Goal: Task Accomplishment & Management: Use online tool/utility

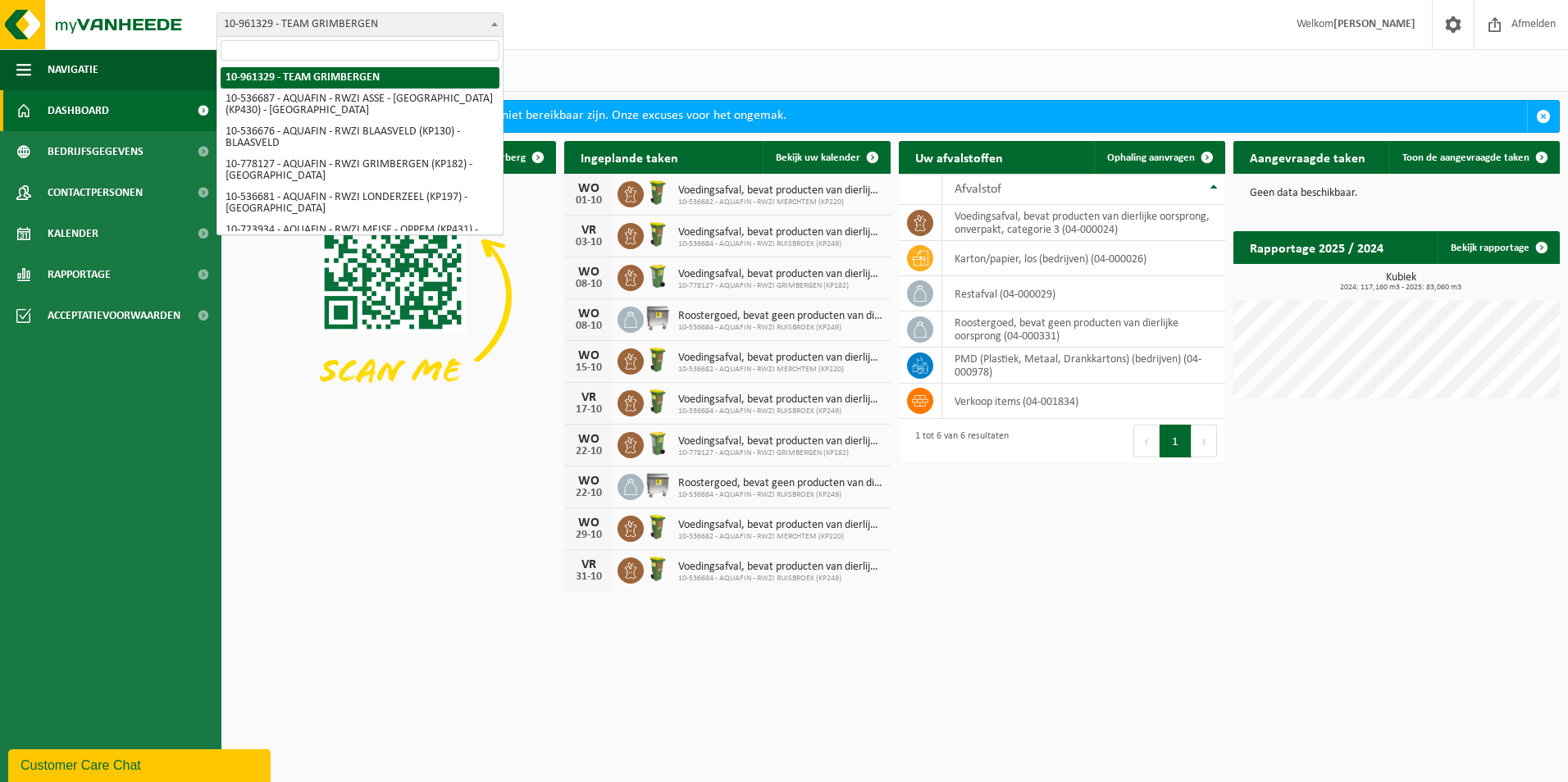
click at [492, 24] on b at bounding box center [494, 24] width 7 height 4
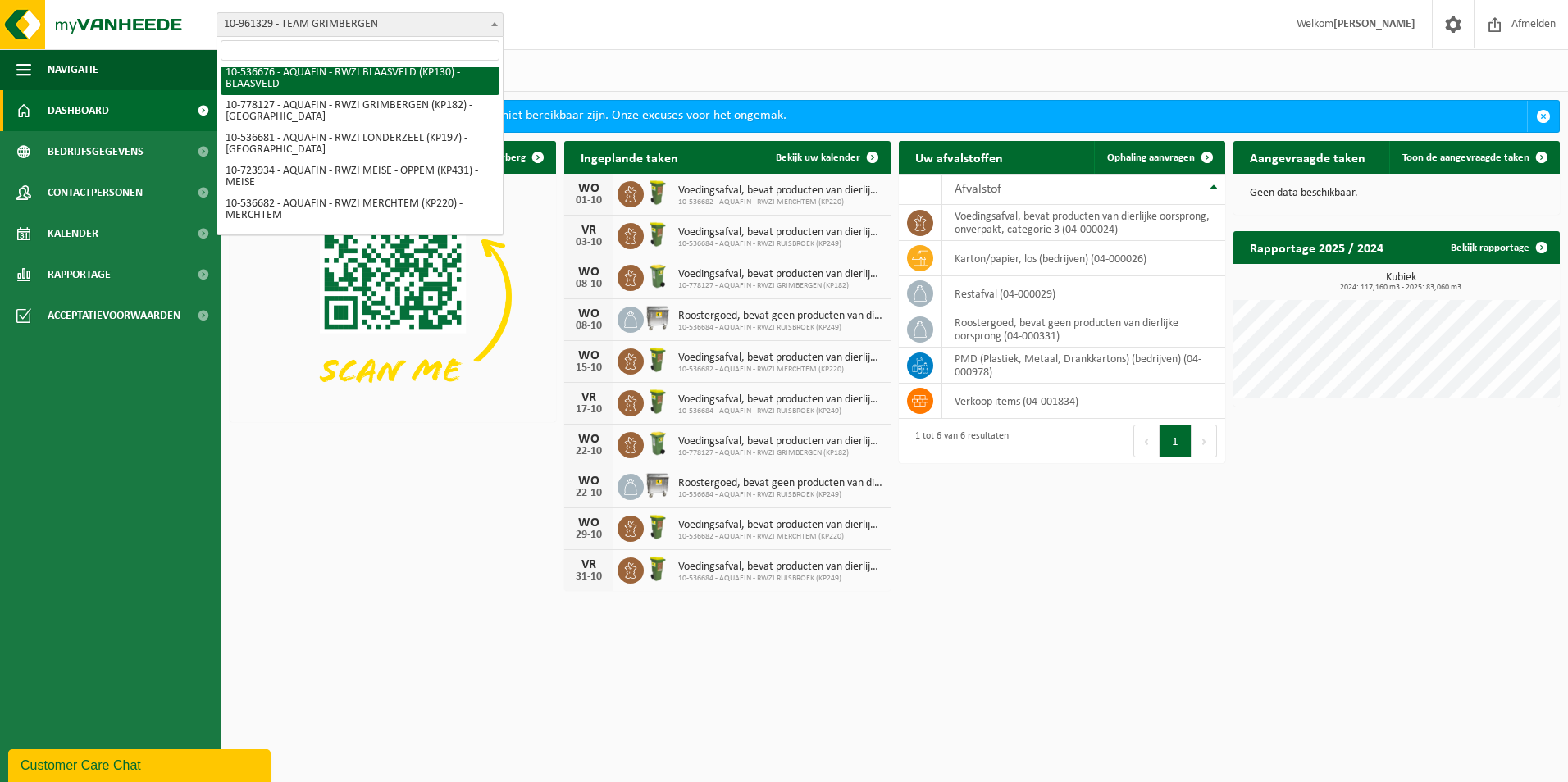
scroll to position [119, 0]
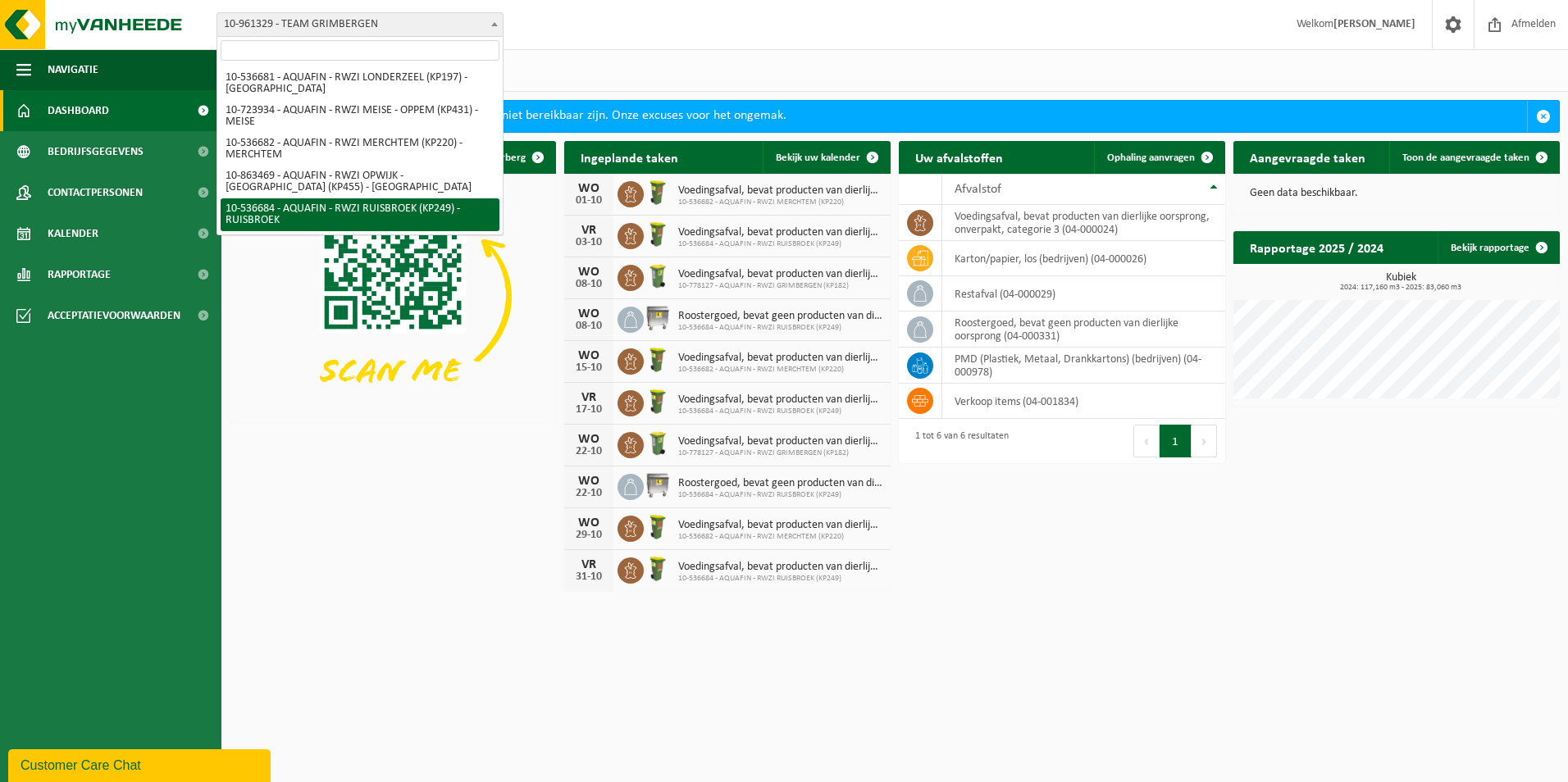
select select "3166"
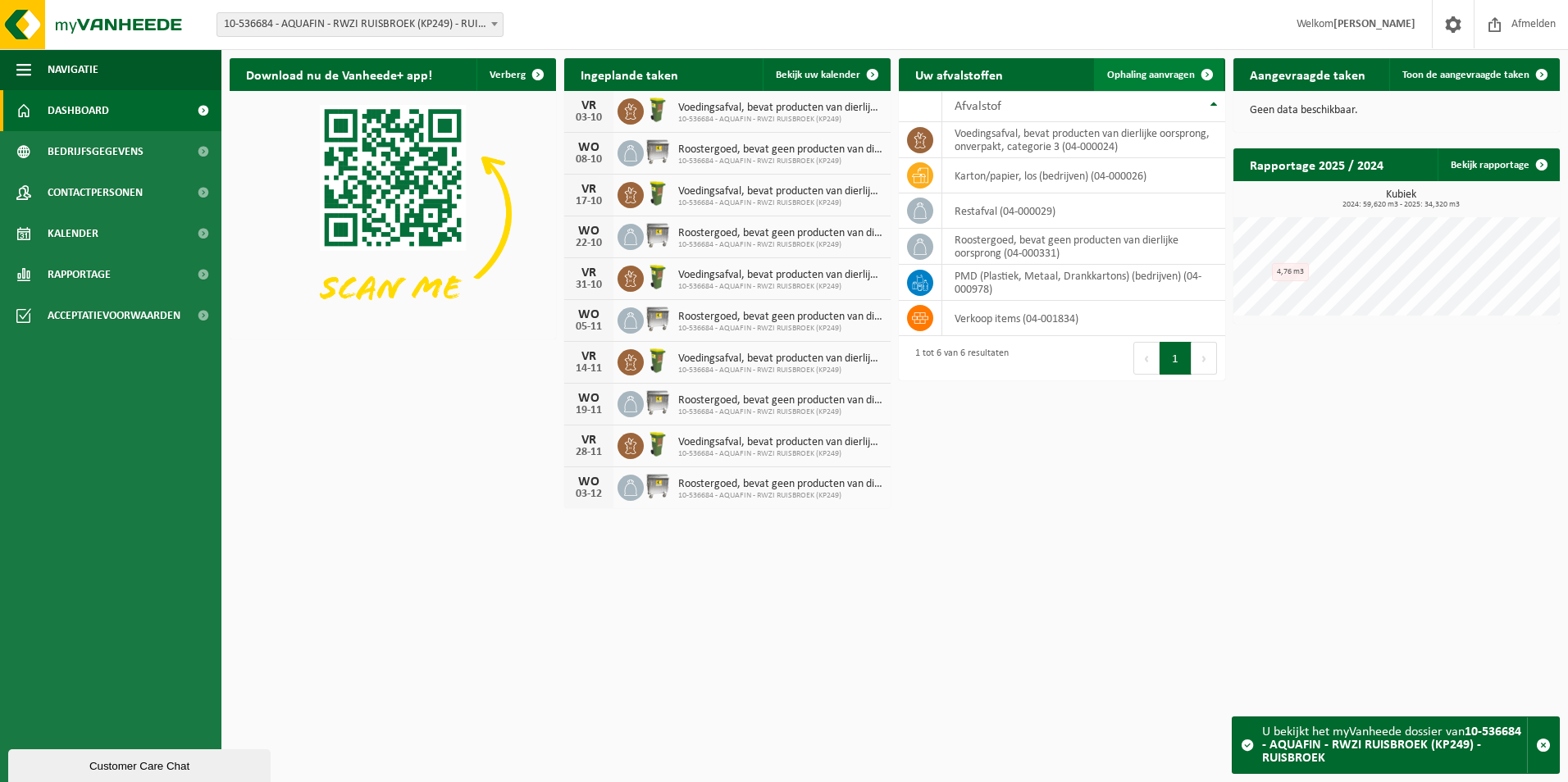
click at [1196, 76] on span at bounding box center [1208, 75] width 33 height 33
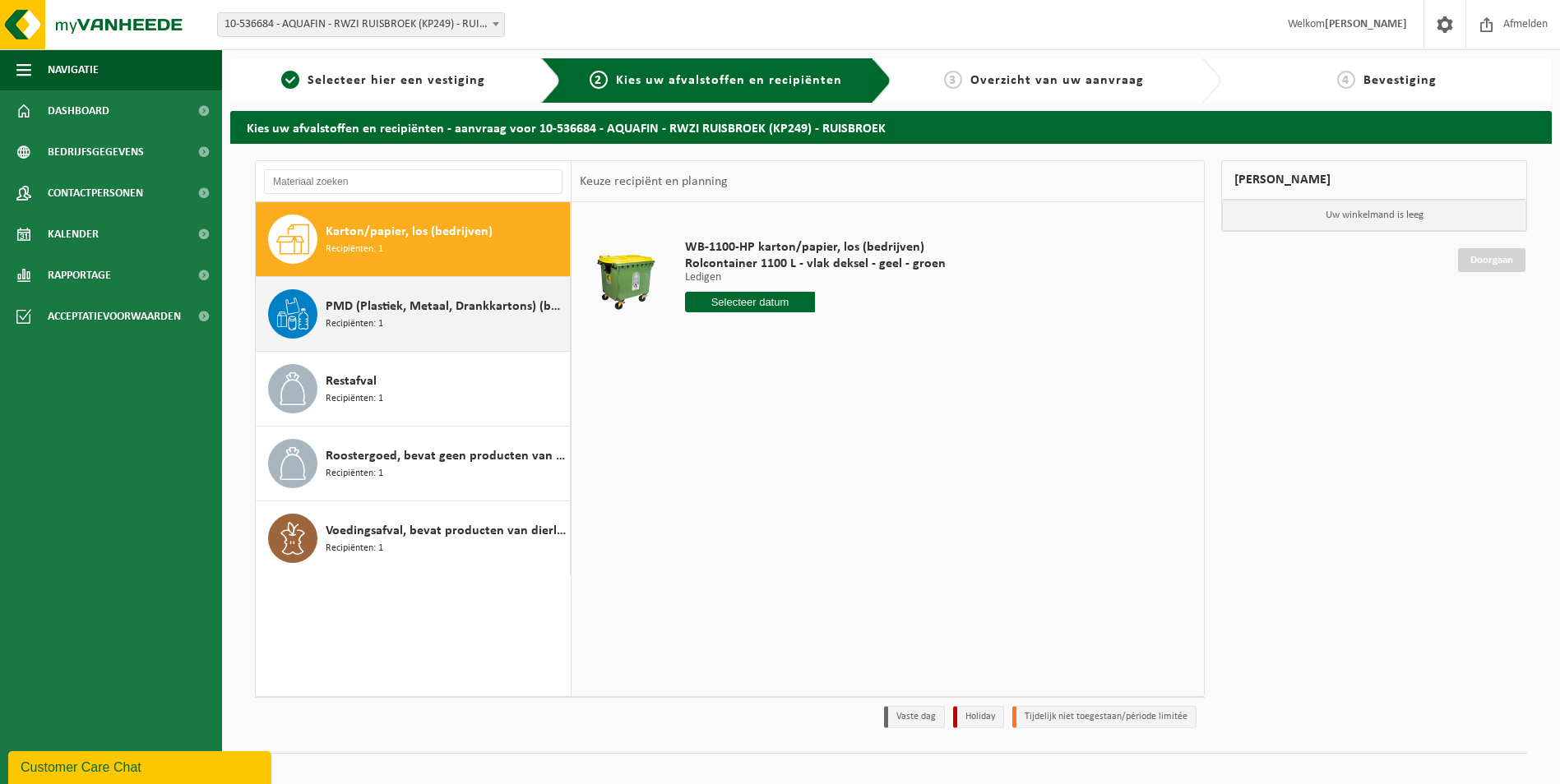
click at [435, 316] on span "PMD (Plastiek, Metaal, Drankkartons) (bedrijven)" at bounding box center [445, 307] width 240 height 19
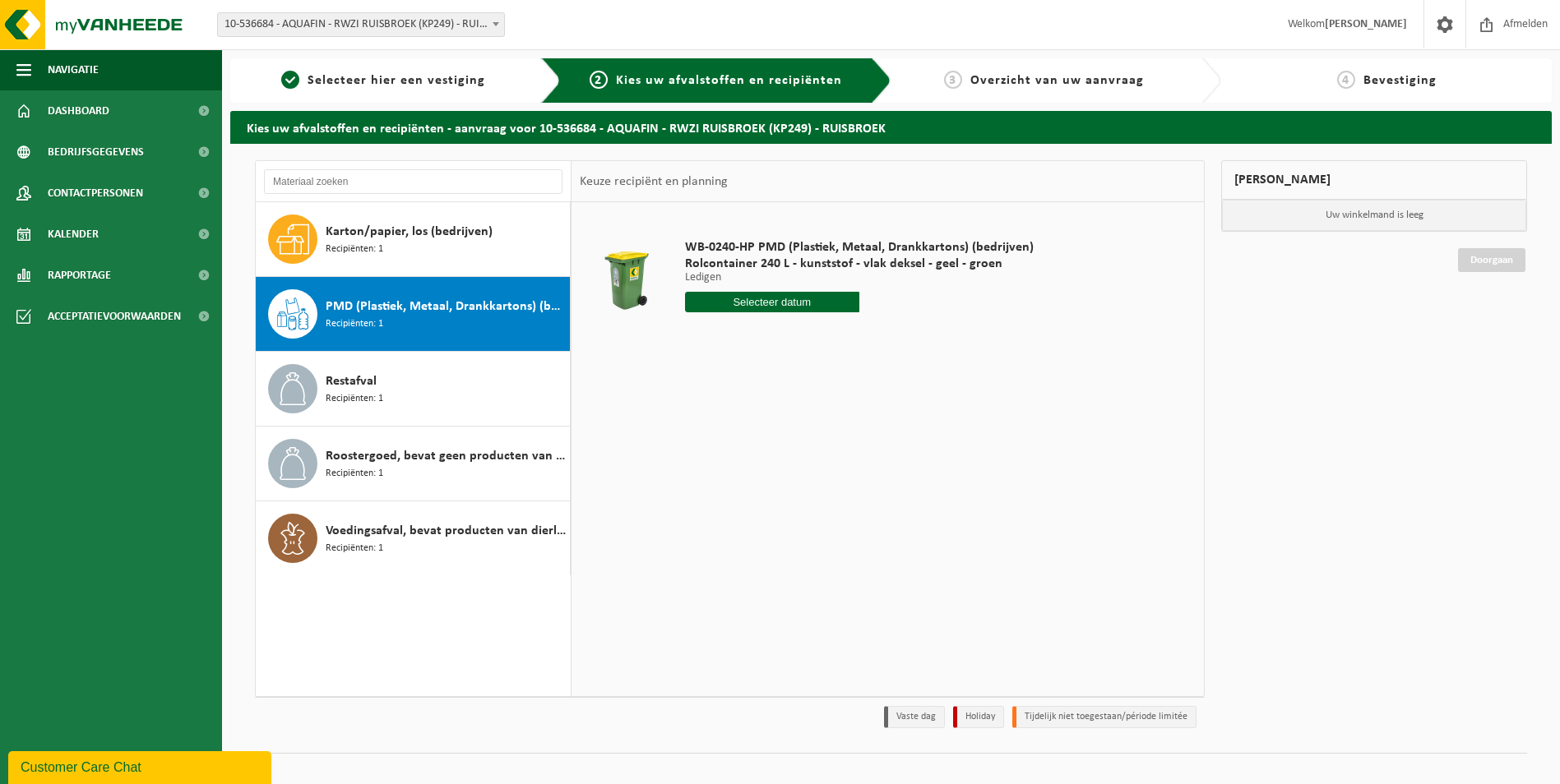
click at [799, 302] on input "text" at bounding box center [772, 302] width 174 height 20
click at [812, 472] on div "24" at bounding box center [816, 474] width 29 height 26
type input "Van [DATE]"
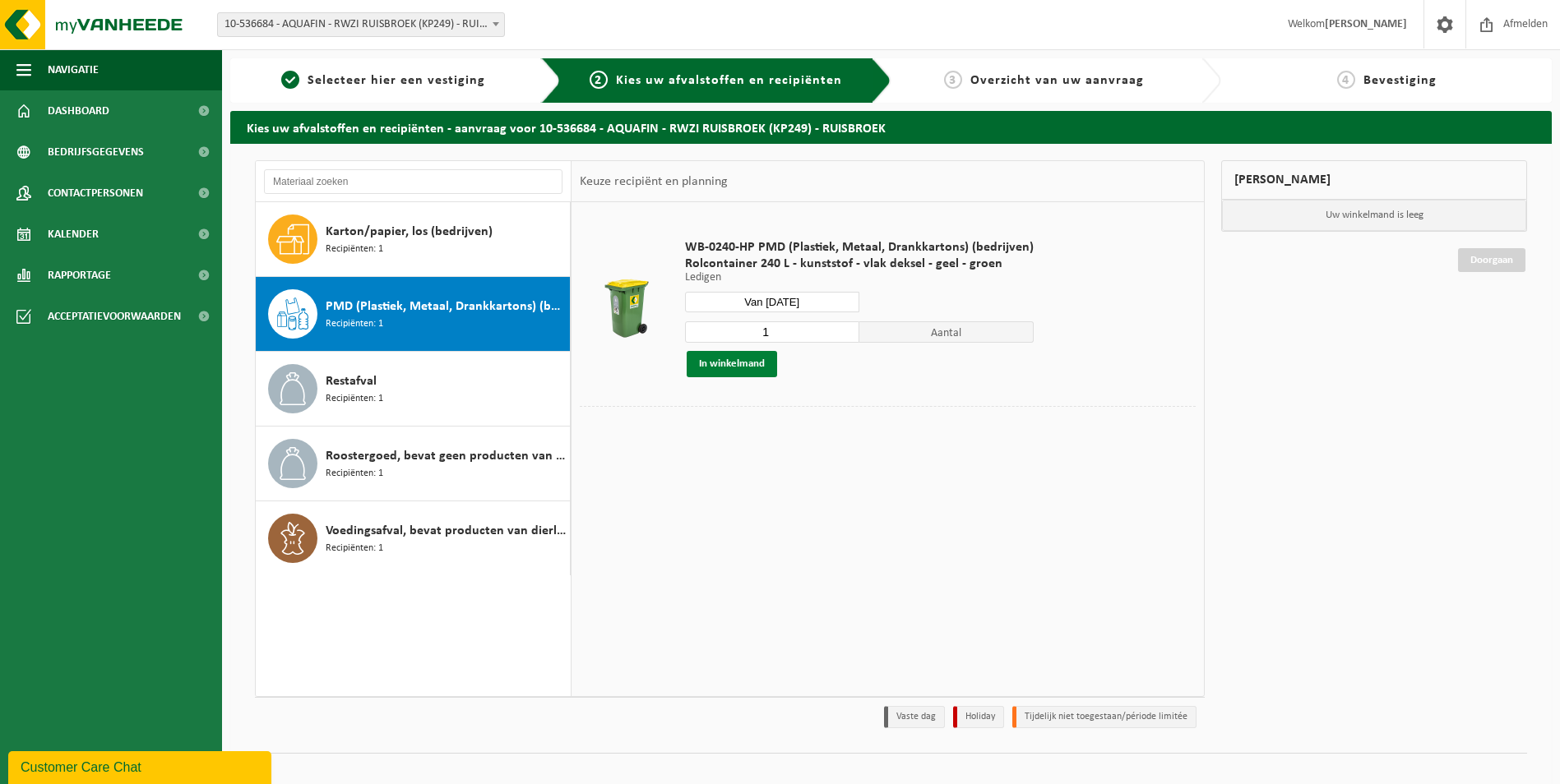
click at [741, 361] on button "In winkelmand" at bounding box center [732, 363] width 91 height 26
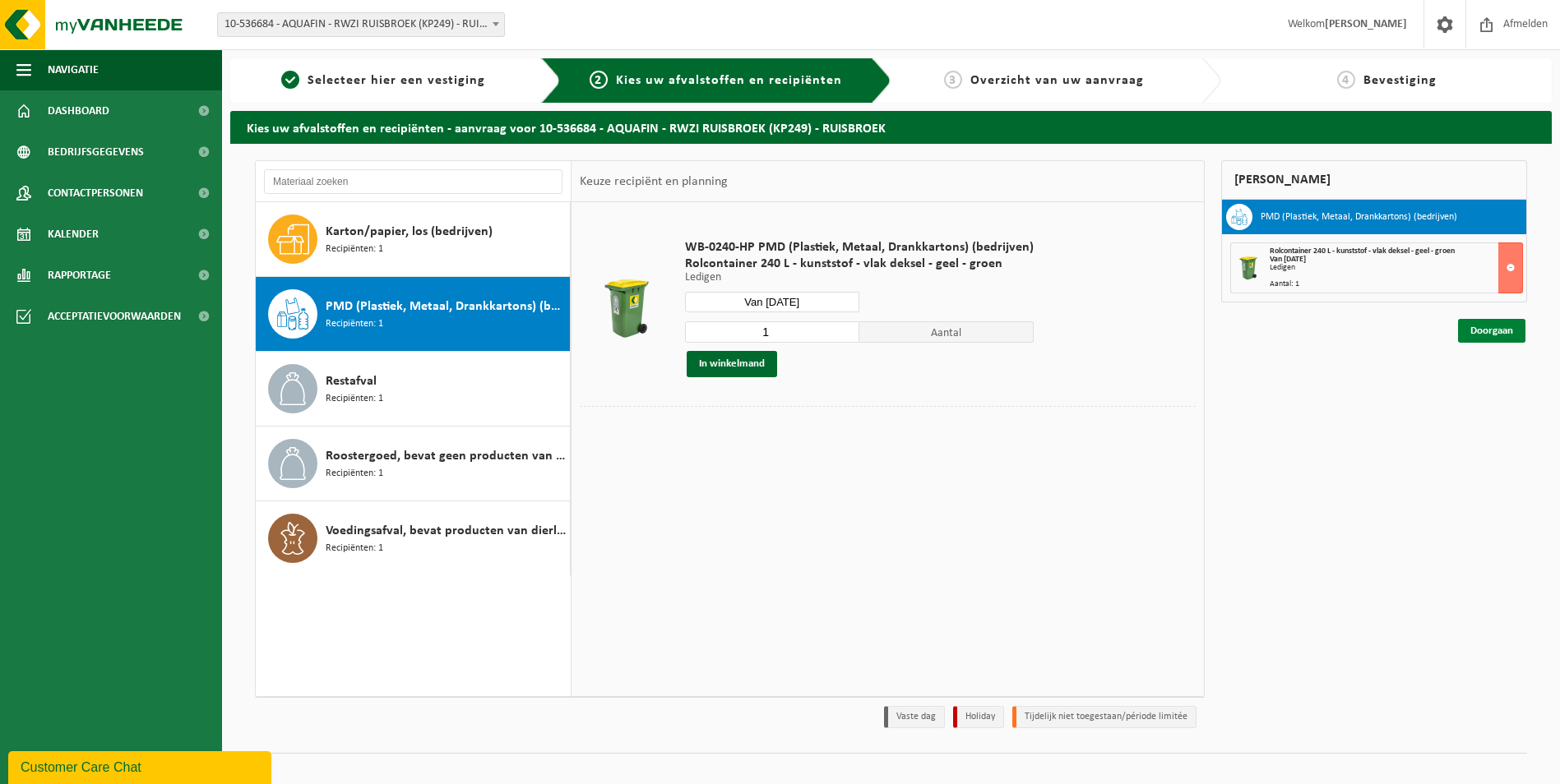
click at [1513, 332] on link "Doorgaan" at bounding box center [1491, 330] width 67 height 23
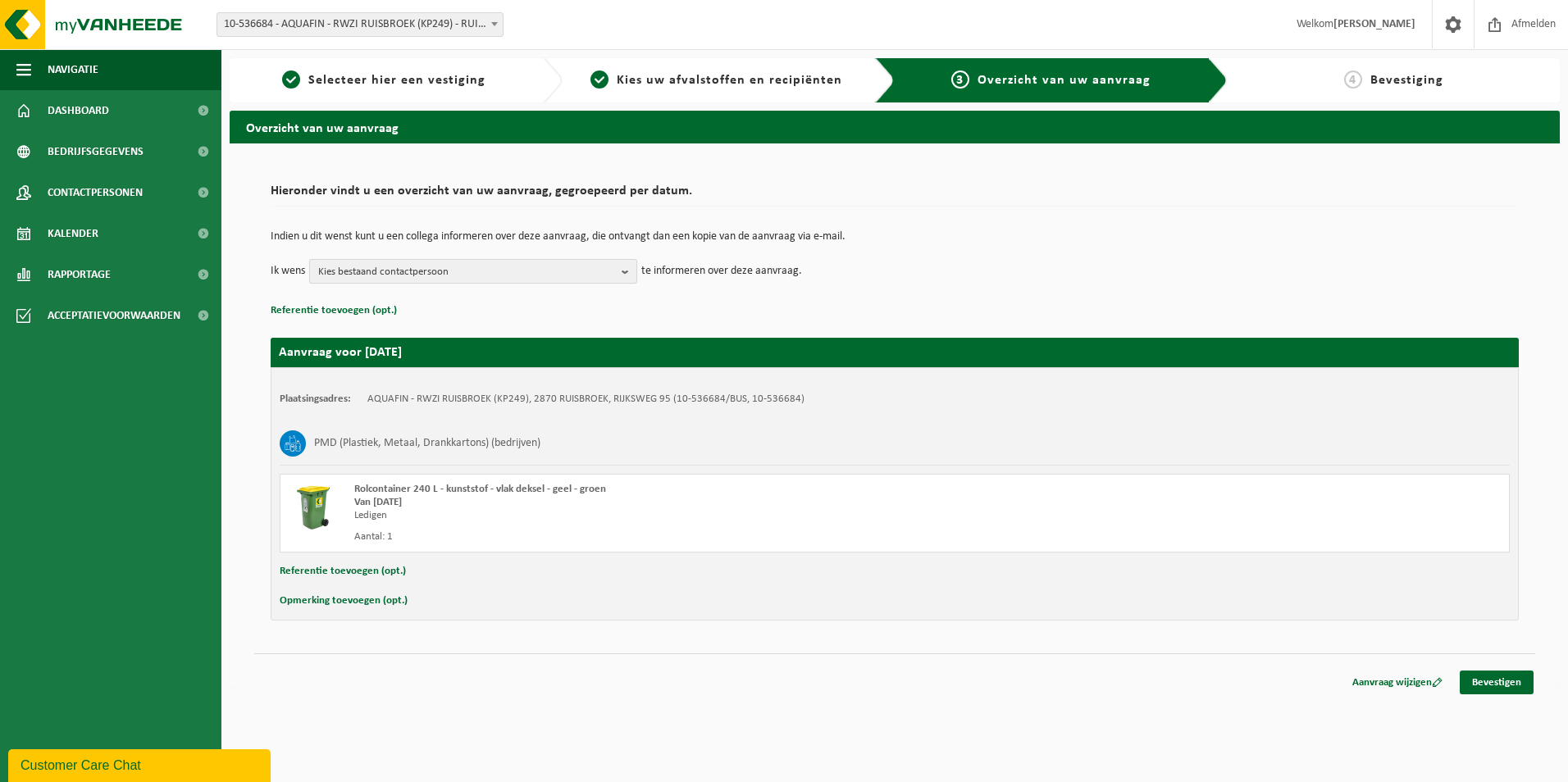
click at [538, 271] on span "Kies bestaand contactpersoon" at bounding box center [466, 272] width 297 height 24
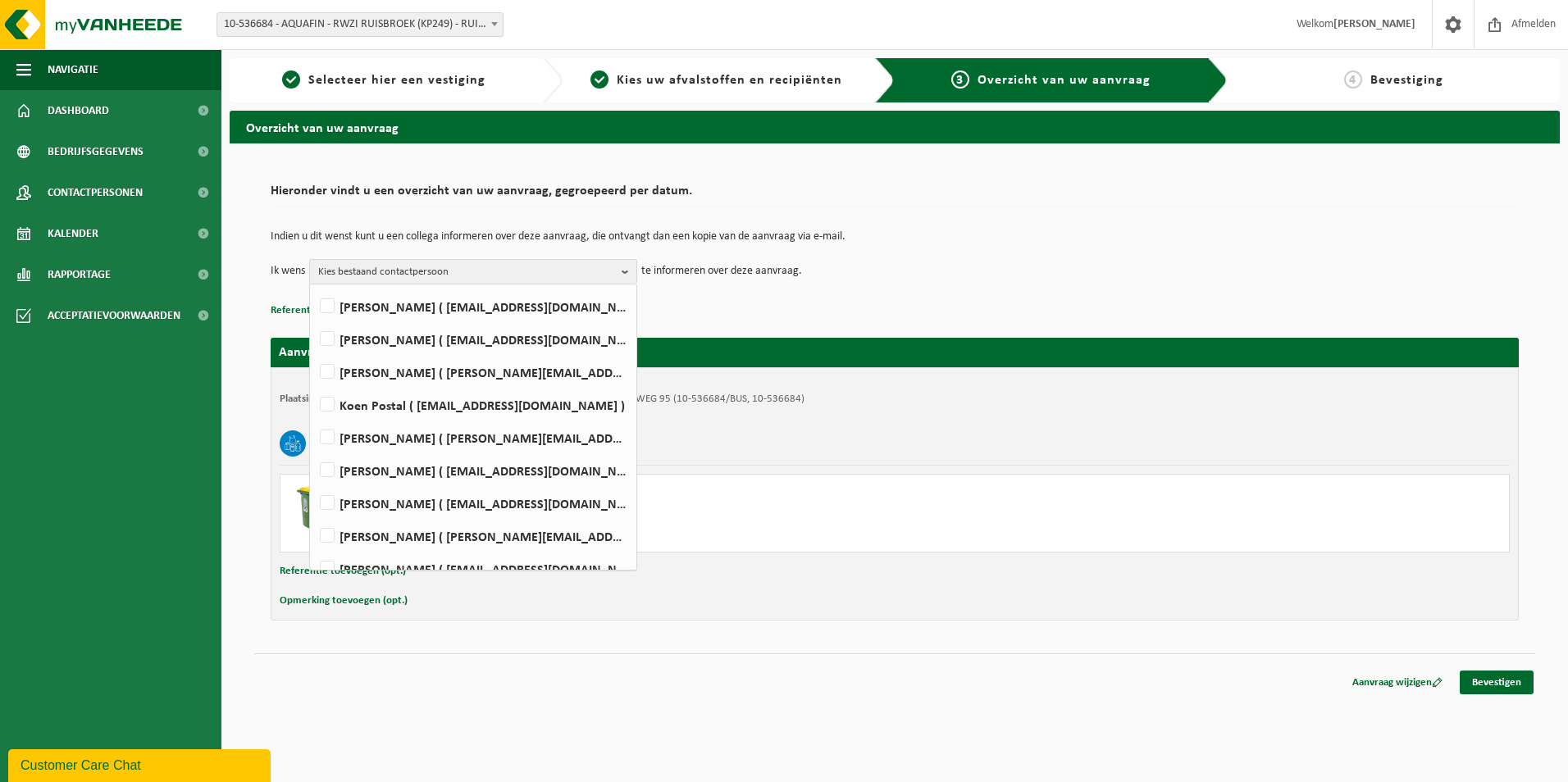
scroll to position [255, 0]
click at [424, 475] on label "Robin Schillebeeckx ( robin.schillebeeckx@aquafin.be )" at bounding box center [472, 467] width 312 height 24
click at [314, 448] on input "Robin Schillebeeckx ( robin.schillebeeckx@aquafin.be )" at bounding box center [313, 447] width 1 height 1
checkbox input "true"
click at [328, 501] on label "ROEL SPRUYT ( roel.spruyt@aquafin.be )" at bounding box center [472, 500] width 312 height 24
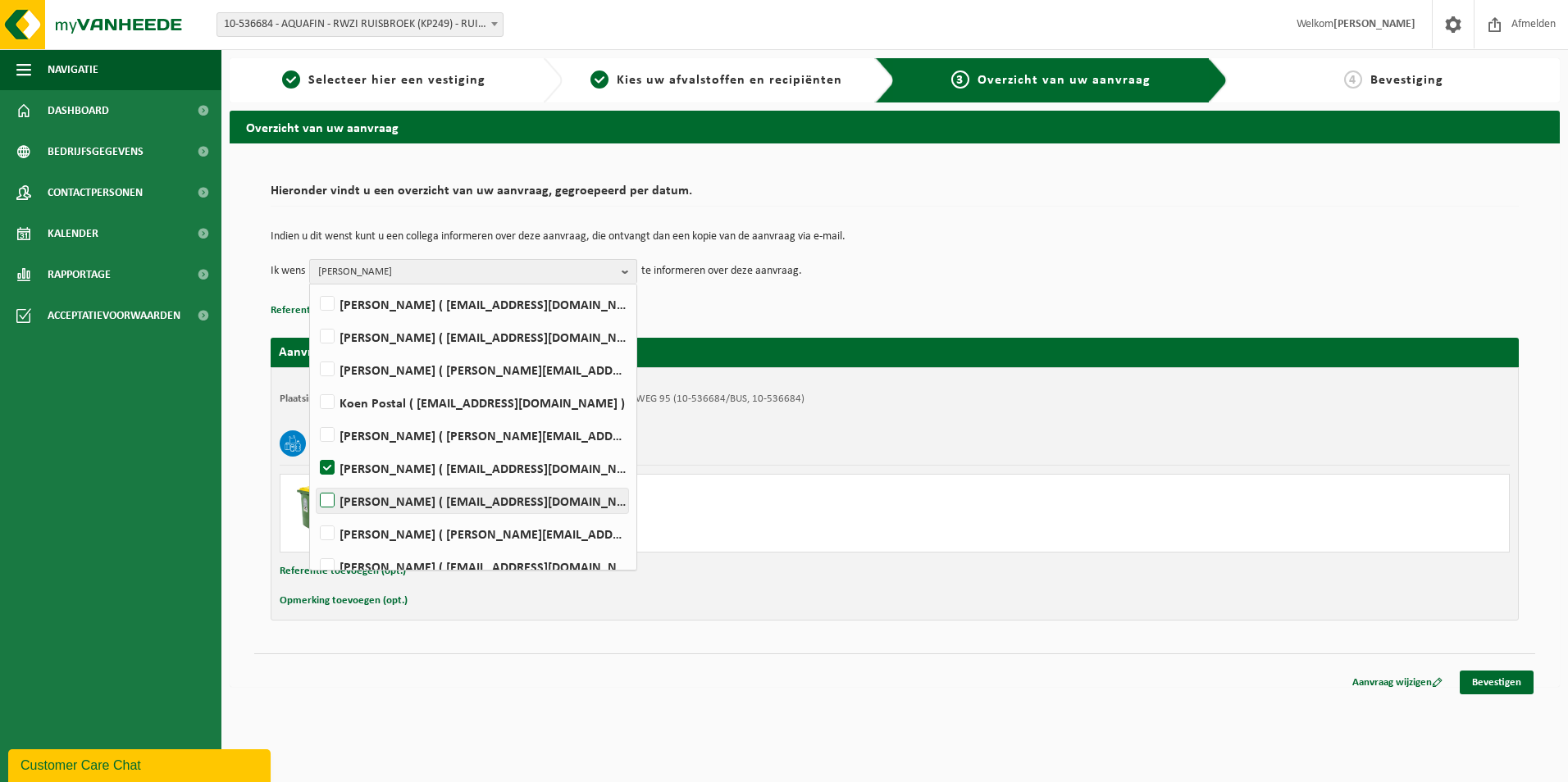
click at [314, 481] on input "ROEL SPRUYT ( roel.spruyt@aquafin.be )" at bounding box center [313, 480] width 1 height 1
checkbox input "true"
click at [746, 316] on p "Referentie toevoegen (opt.)" at bounding box center [895, 311] width 1248 height 21
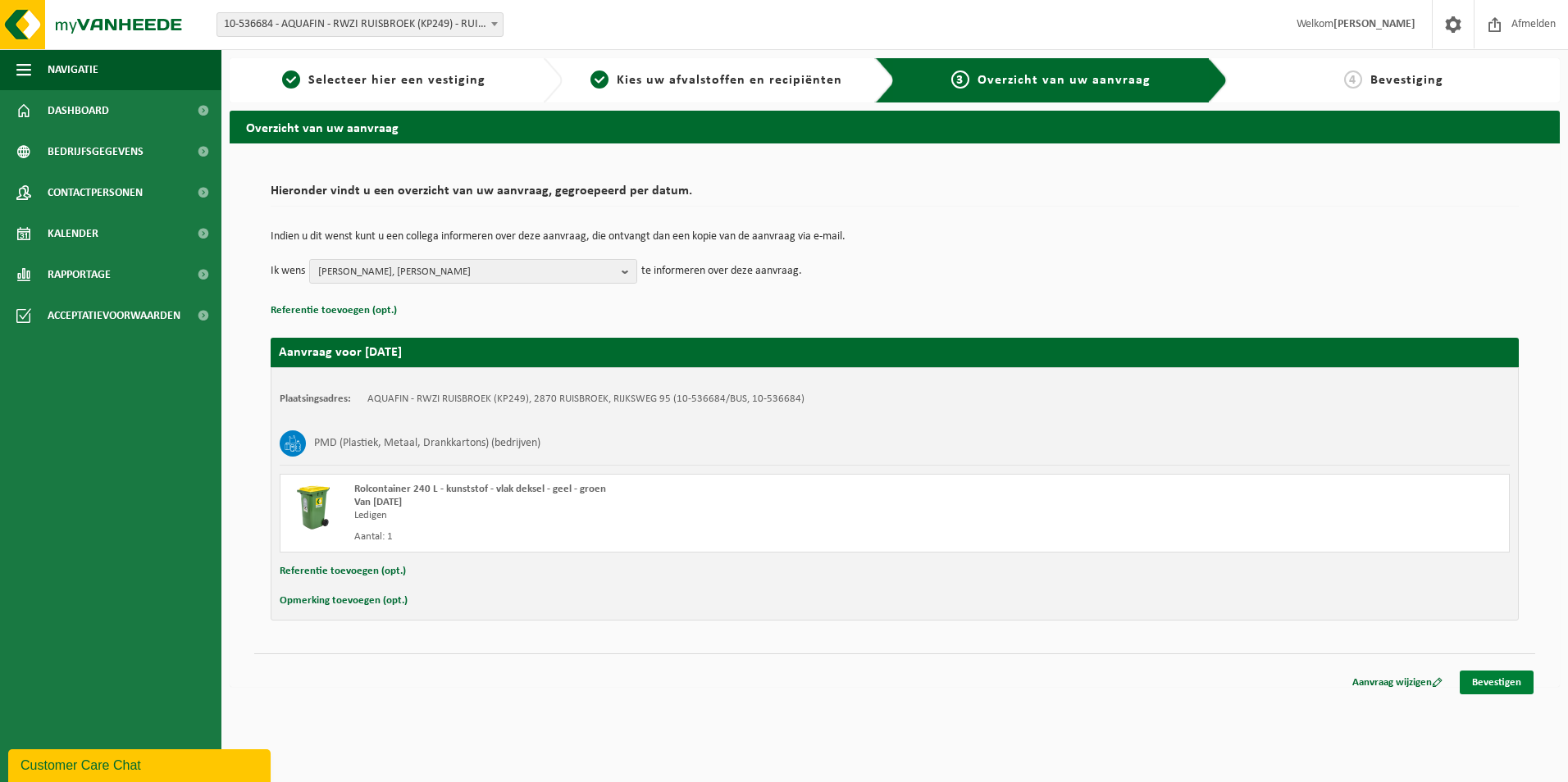
click at [1502, 685] on link "Bevestigen" at bounding box center [1496, 682] width 74 height 23
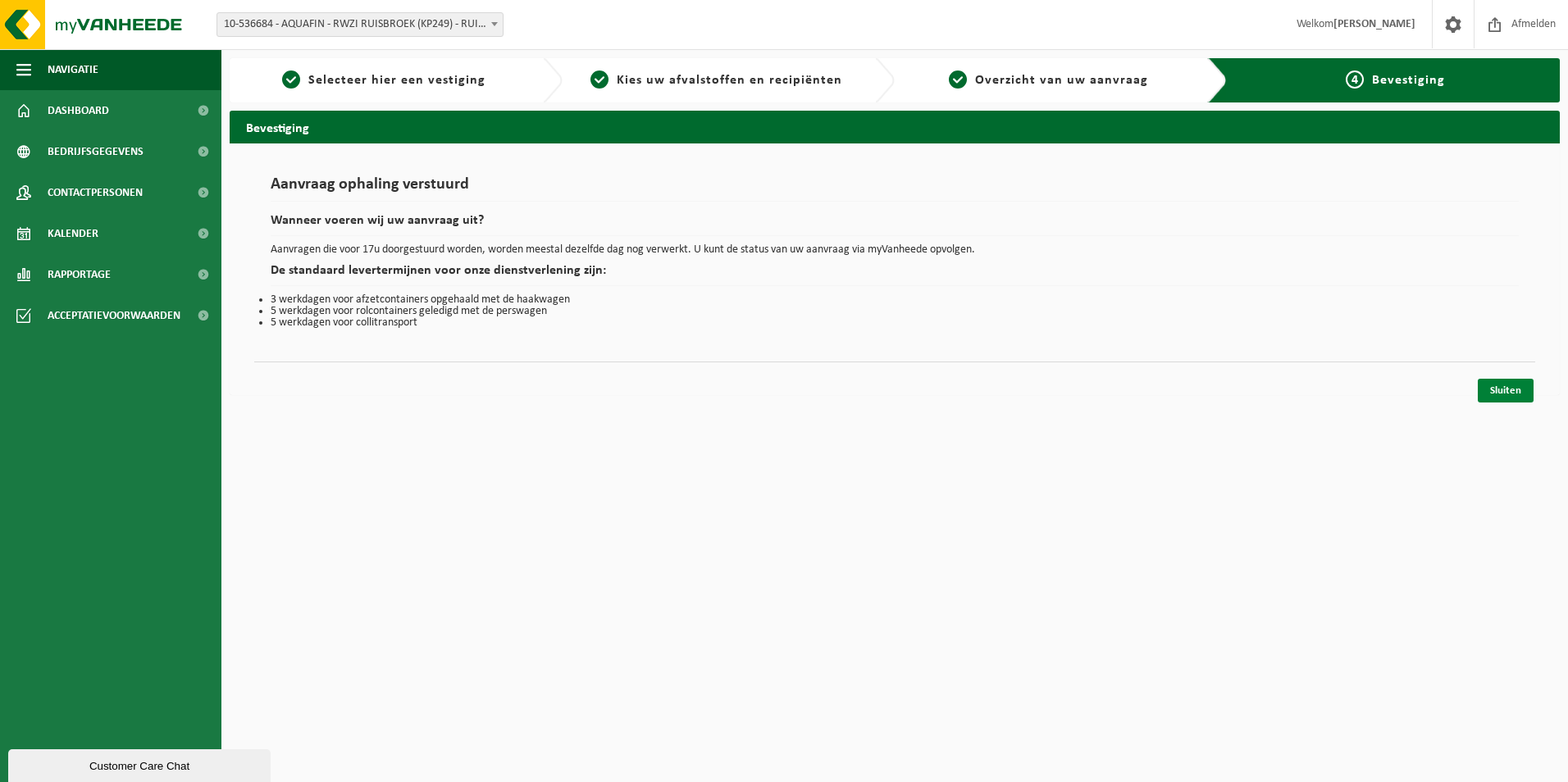
click at [1511, 397] on link "Sluiten" at bounding box center [1505, 391] width 55 height 23
